Goal: Find specific page/section: Find specific page/section

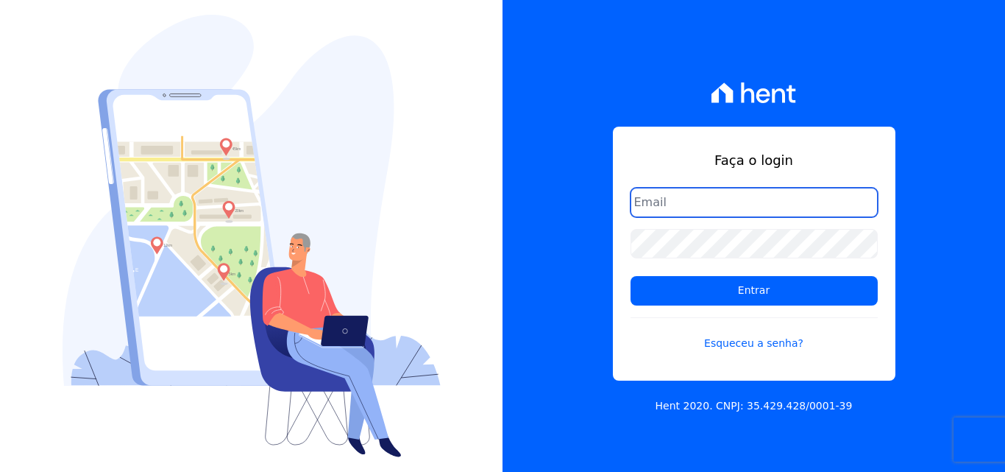
click at [658, 202] on input "email" at bounding box center [754, 202] width 247 height 29
type input "[PERSON_NAME][EMAIL_ADDRESS][PERSON_NAME][DOMAIN_NAME]"
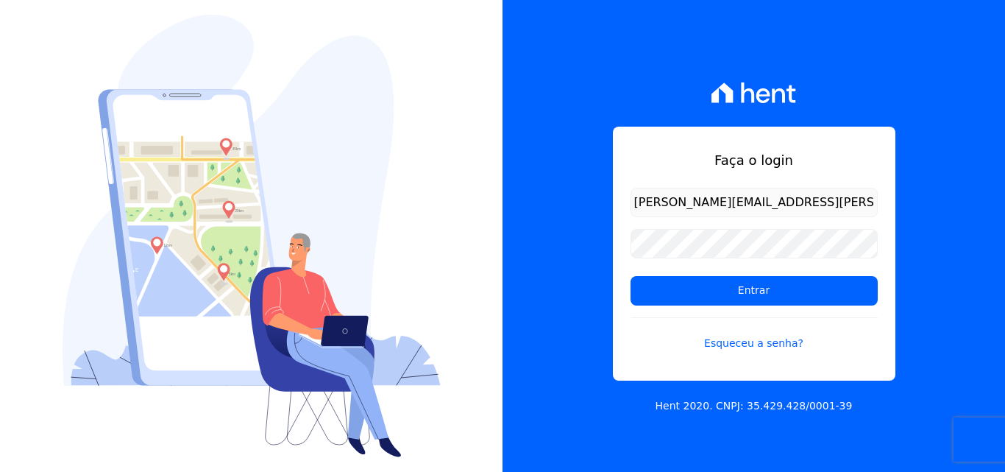
click at [703, 306] on form "[PERSON_NAME][EMAIL_ADDRESS][PERSON_NAME][DOMAIN_NAME] Entrar Esqueceu a senha?" at bounding box center [754, 278] width 247 height 181
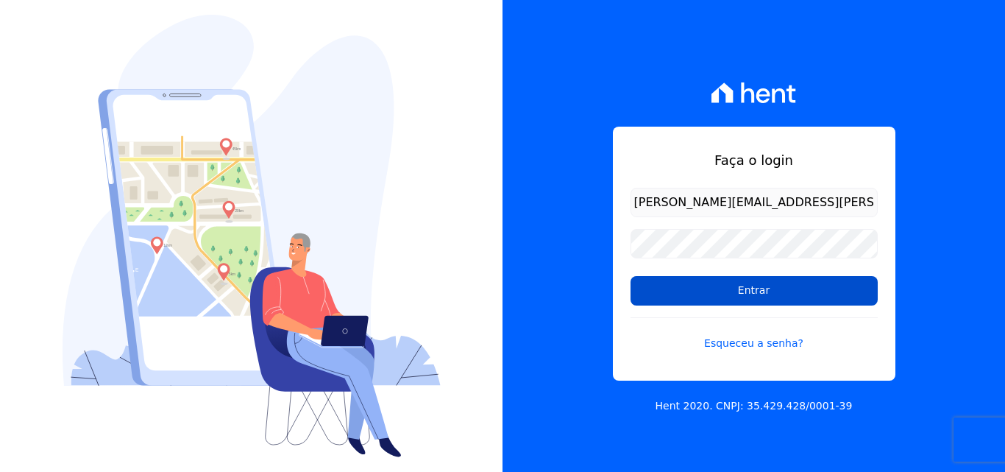
click at [699, 297] on input "Entrar" at bounding box center [754, 290] width 247 height 29
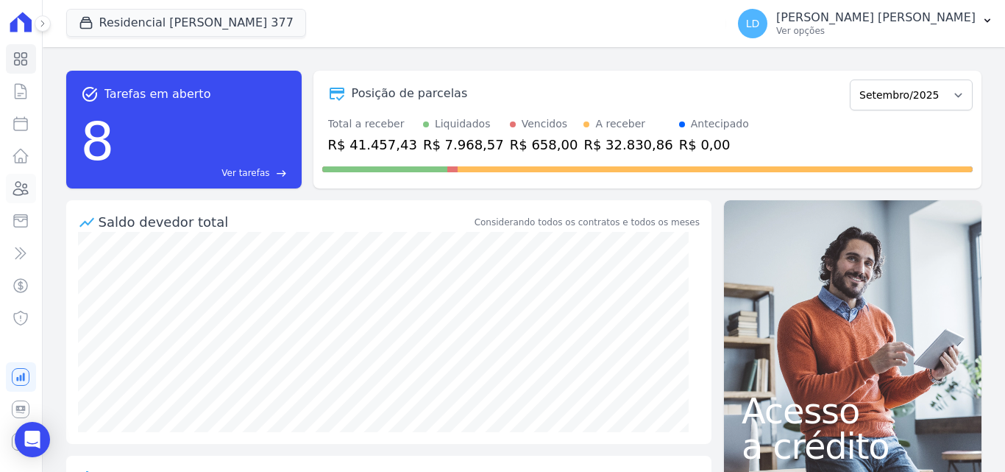
click at [18, 178] on link "Clientes" at bounding box center [21, 188] width 30 height 29
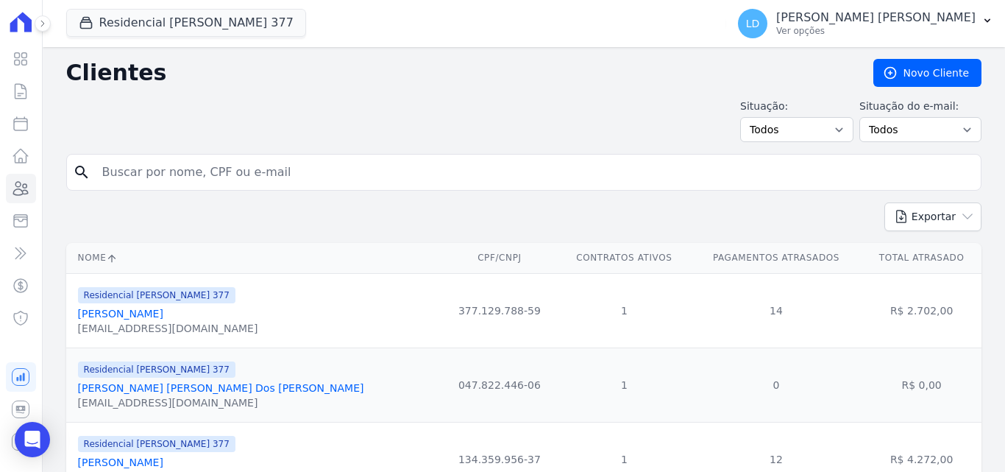
click at [216, 173] on input "search" at bounding box center [534, 171] width 882 height 29
paste input "DIEGO [PERSON_NAME] DE [PERSON_NAME]"
type input "DIEGO [PERSON_NAME] DE [PERSON_NAME]"
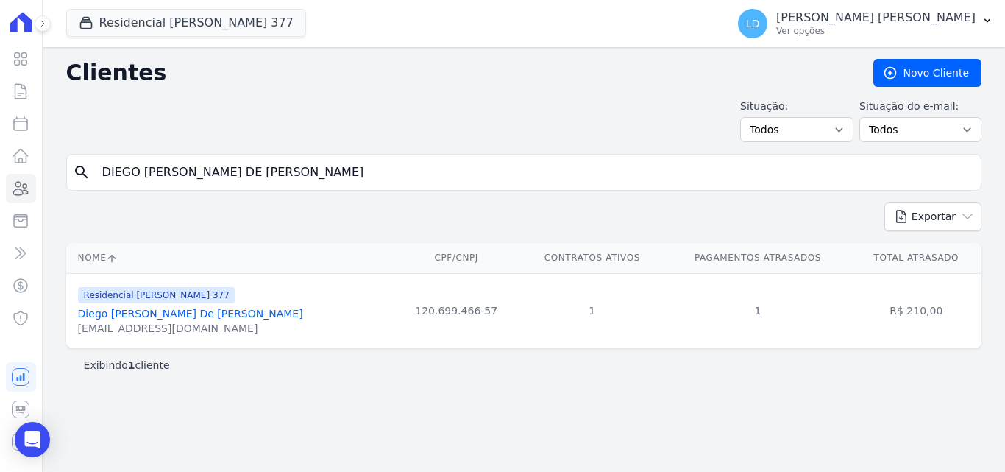
click at [124, 313] on link "Diego [PERSON_NAME] De [PERSON_NAME]" at bounding box center [190, 314] width 225 height 12
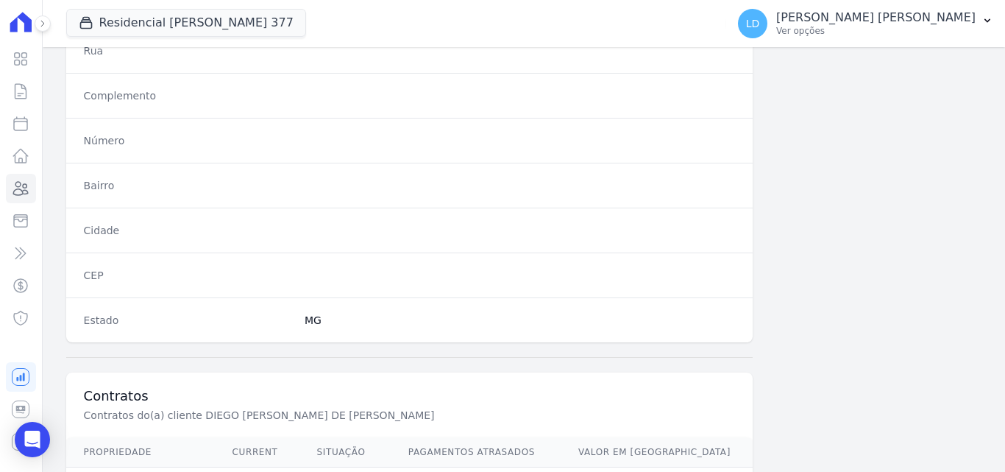
scroll to position [905, 0]
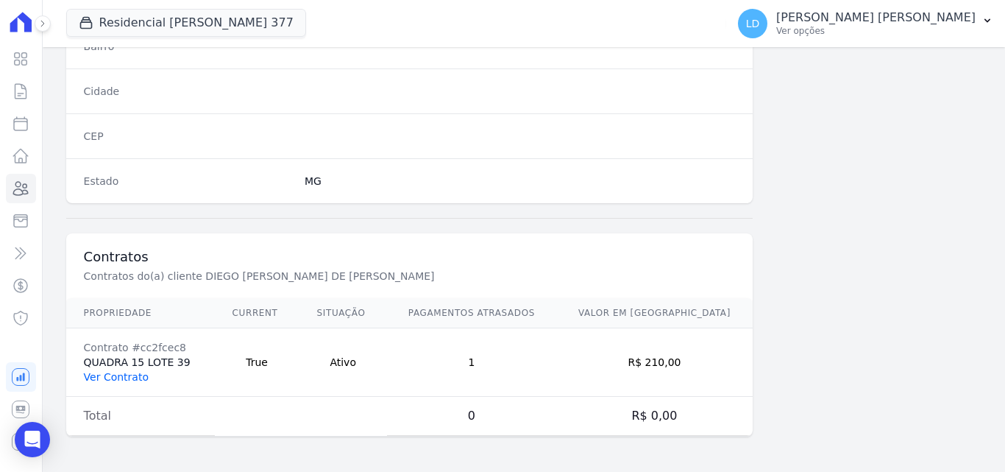
click at [118, 375] on link "Ver Contrato" at bounding box center [116, 377] width 65 height 12
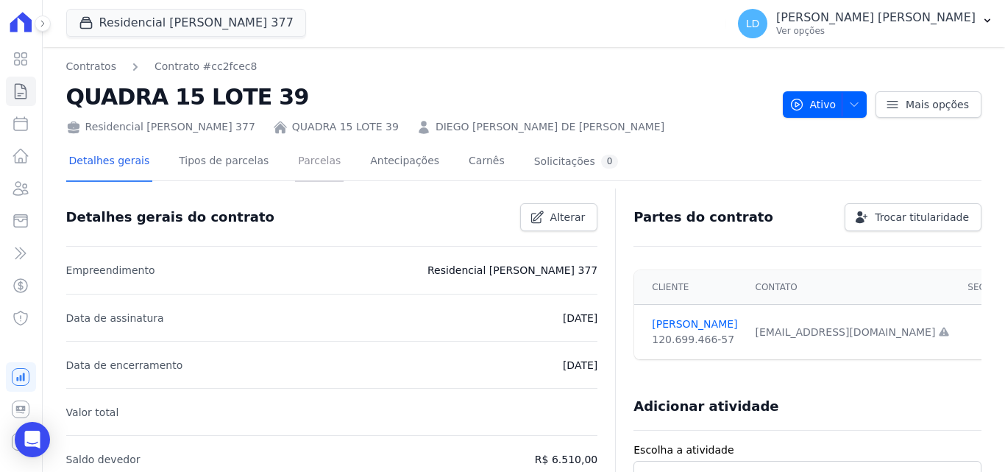
click at [311, 157] on link "Parcelas" at bounding box center [319, 162] width 49 height 39
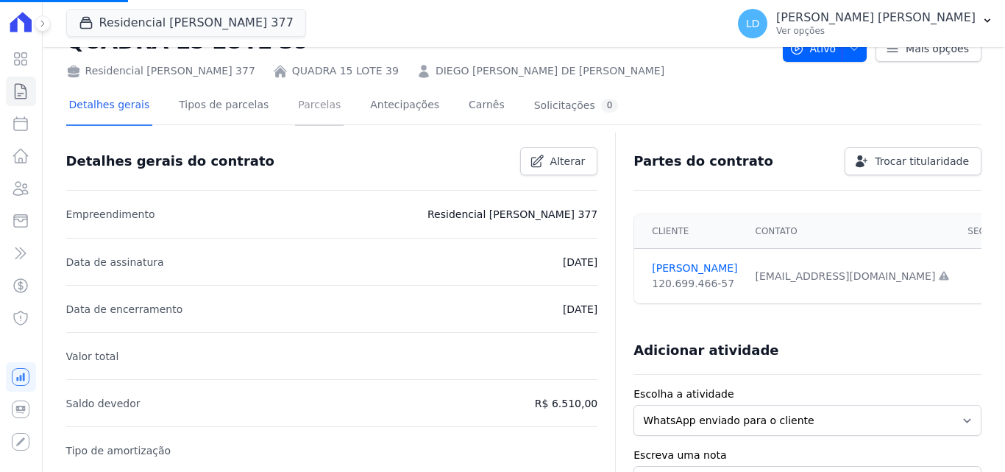
scroll to position [221, 0]
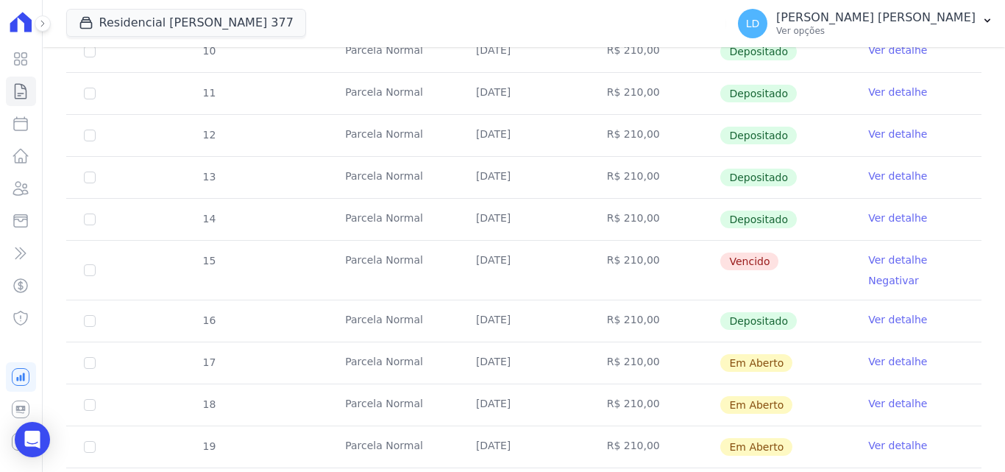
scroll to position [368, 0]
